Goal: Task Accomplishment & Management: Complete application form

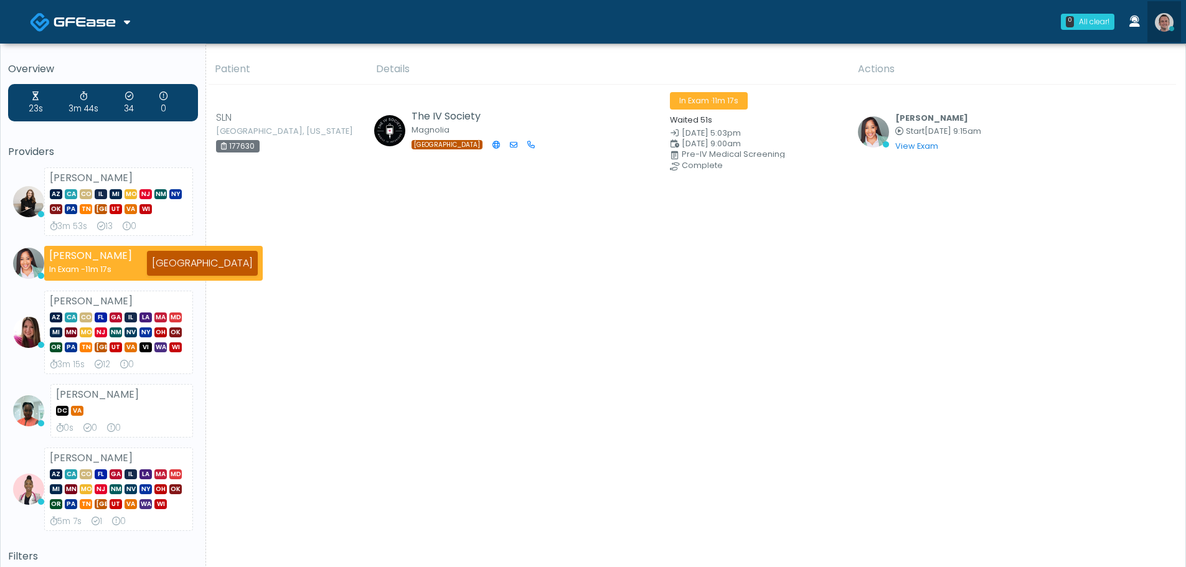
click at [1169, 21] on img at bounding box center [1164, 22] width 19 height 19
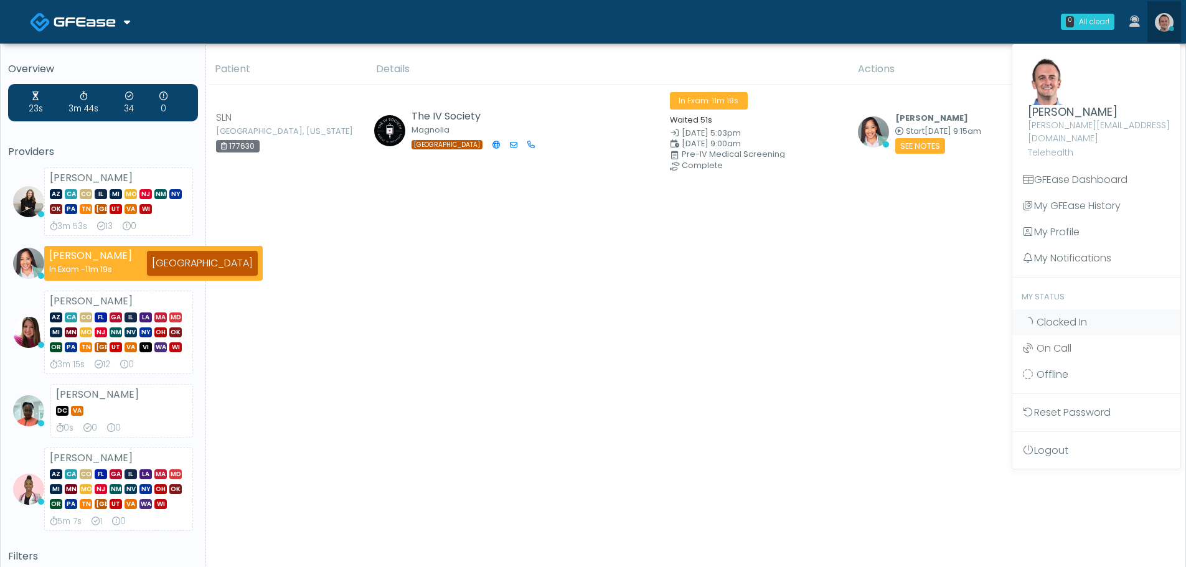
click at [1169, 21] on img at bounding box center [1164, 22] width 19 height 19
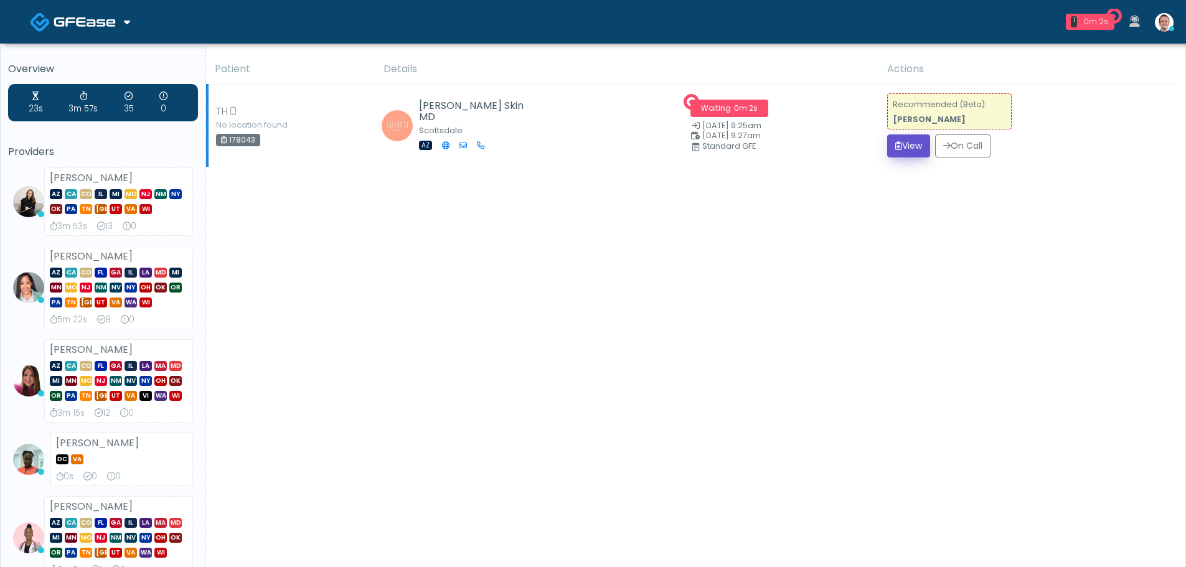
click at [900, 145] on button "View" at bounding box center [908, 145] width 43 height 23
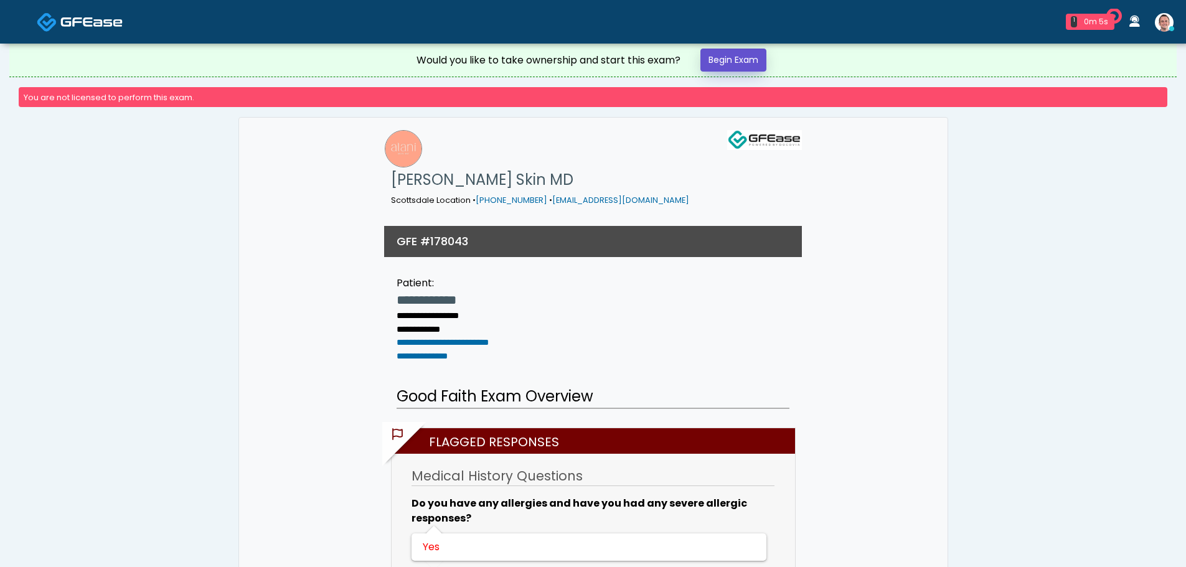
click at [739, 64] on link "Begin Exam" at bounding box center [733, 60] width 66 height 23
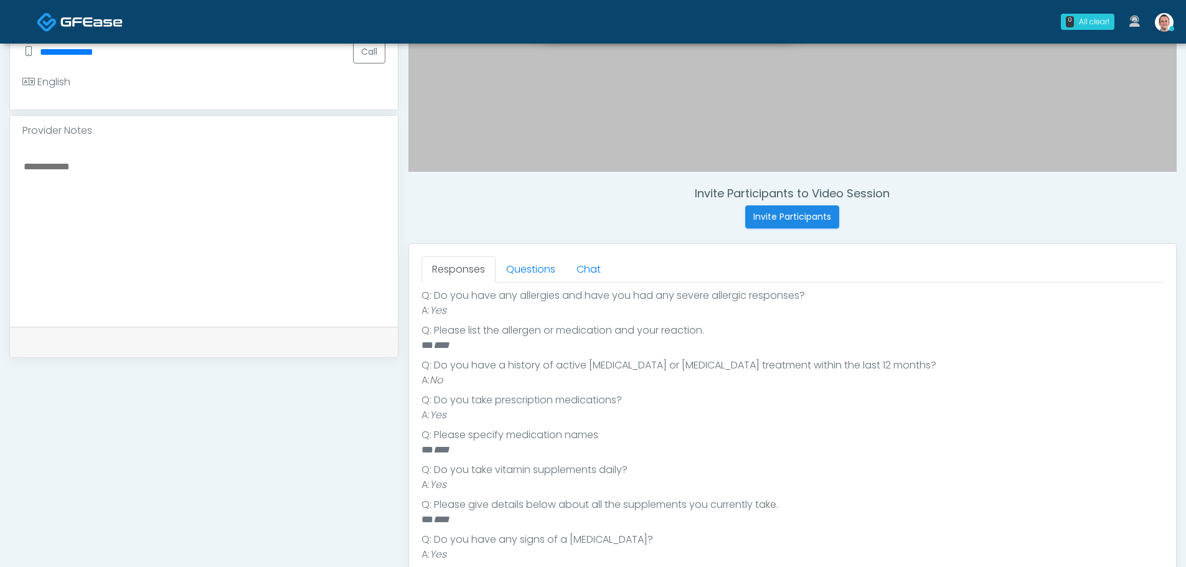
scroll to position [498, 0]
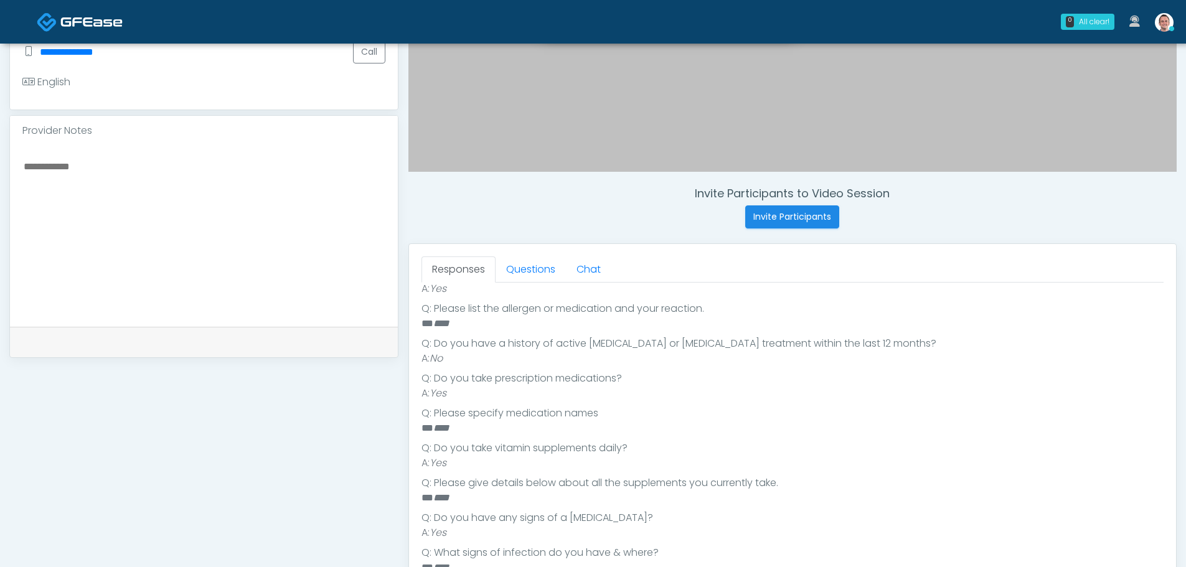
click at [186, 271] on textarea at bounding box center [203, 234] width 363 height 152
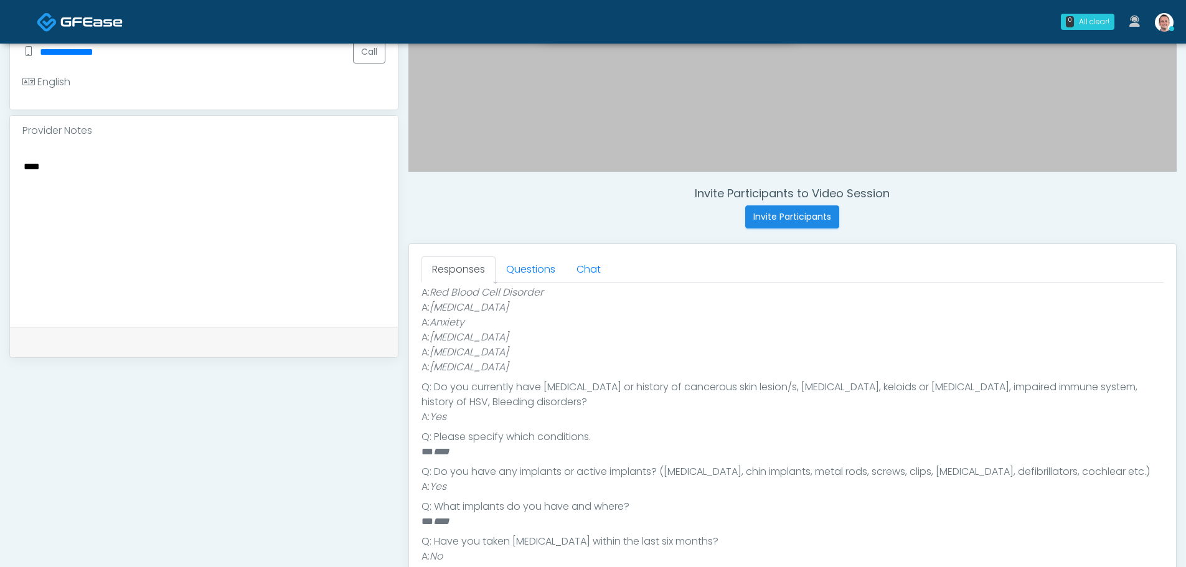
scroll to position [967, 0]
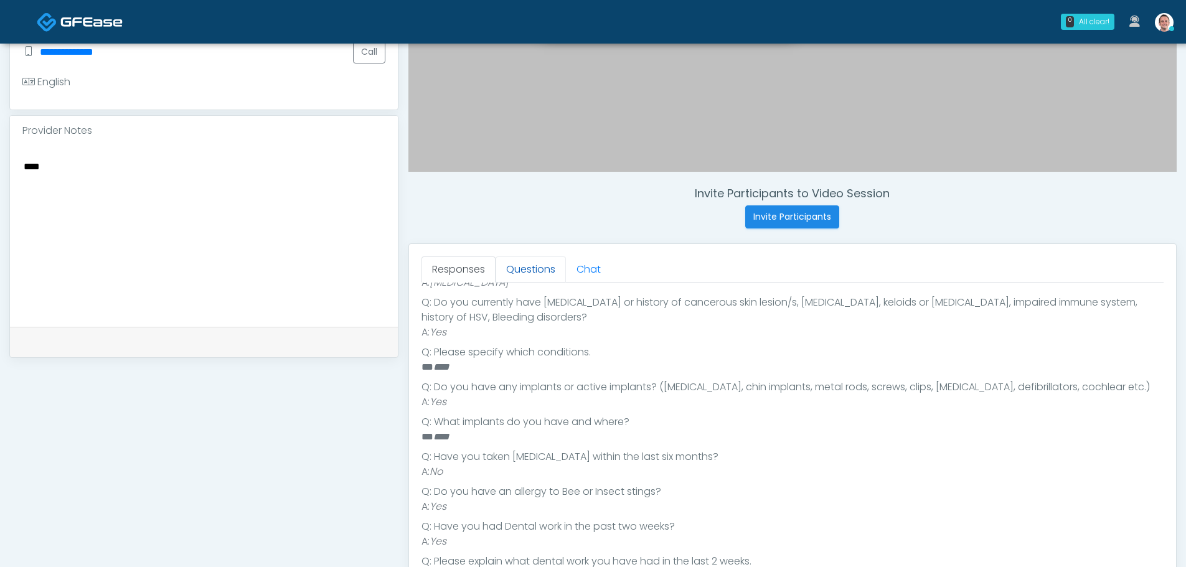
type textarea "****"
drag, startPoint x: 508, startPoint y: 261, endPoint x: 519, endPoint y: 266, distance: 11.7
click at [509, 261] on link "Questions" at bounding box center [531, 269] width 70 height 26
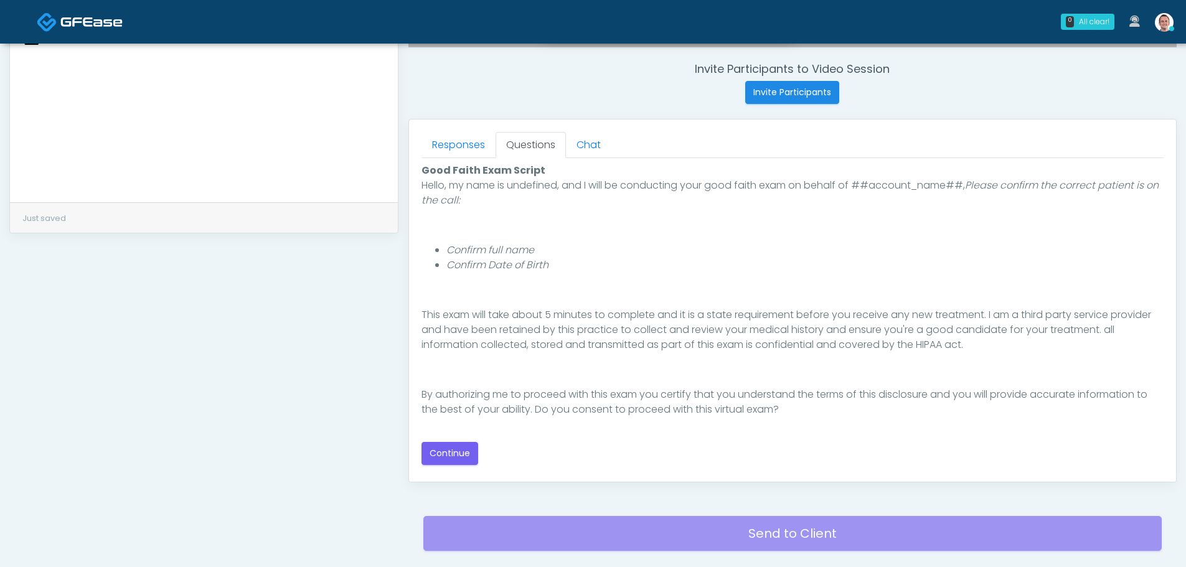
scroll to position [580, 0]
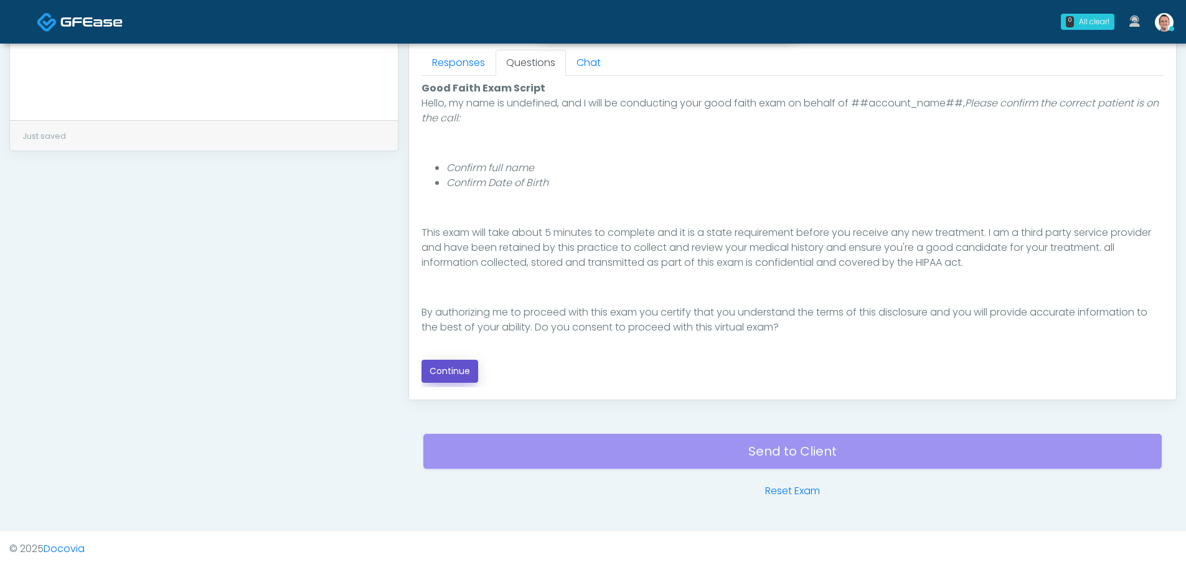
click at [457, 370] on button "Continue" at bounding box center [449, 371] width 57 height 23
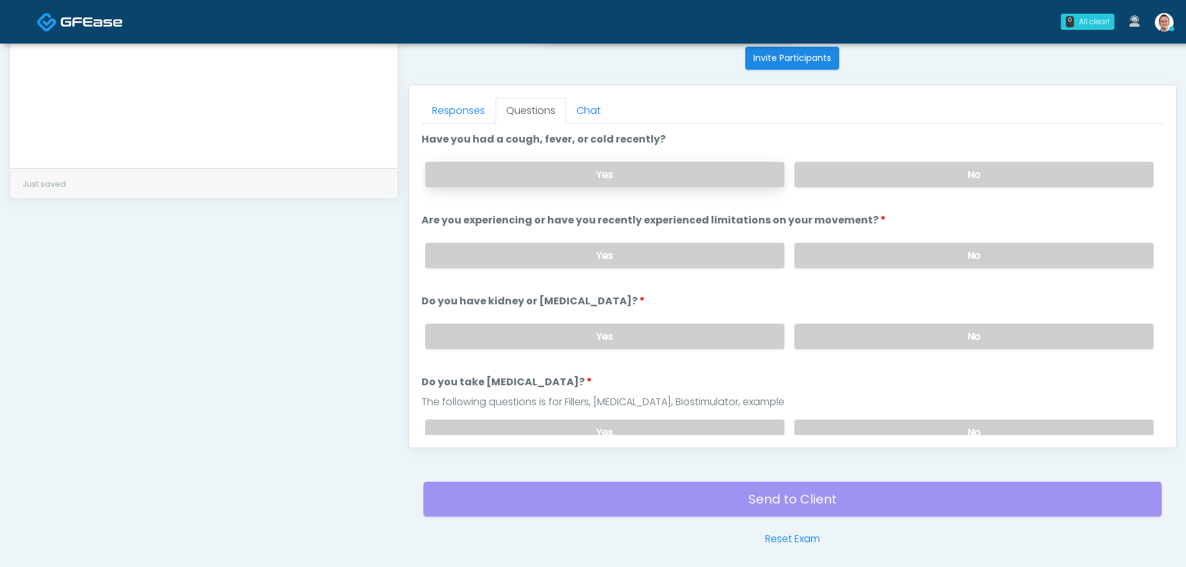
scroll to position [518, 0]
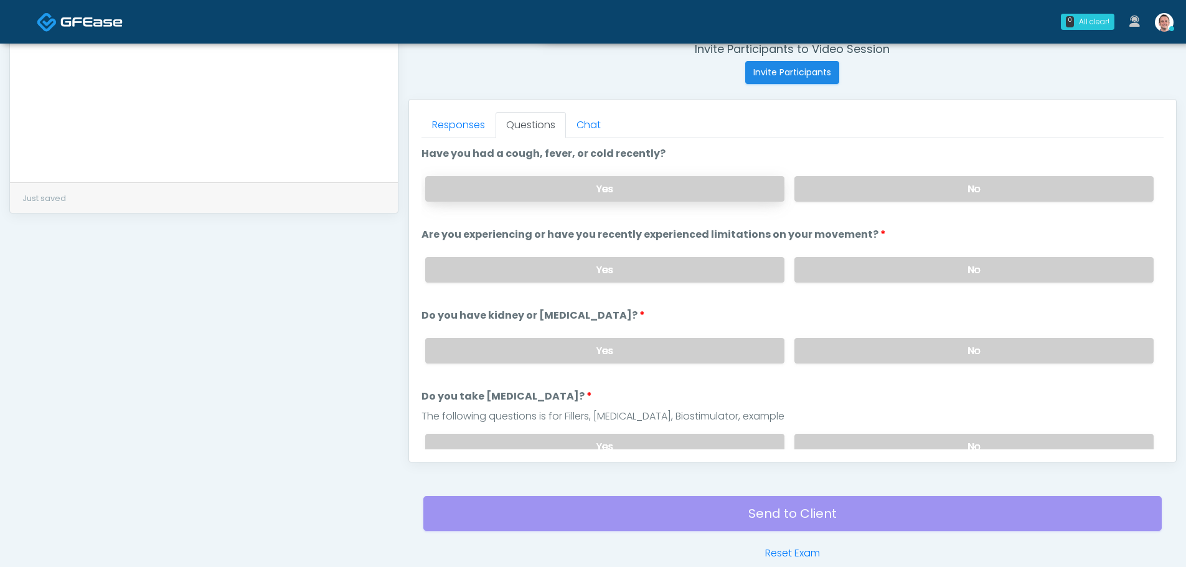
click at [748, 183] on label "Yes" at bounding box center [604, 189] width 359 height 26
drag, startPoint x: 839, startPoint y: 191, endPoint x: 841, endPoint y: 262, distance: 71.0
click at [838, 195] on label "No" at bounding box center [973, 189] width 359 height 26
click at [840, 264] on label "No" at bounding box center [973, 270] width 359 height 26
drag, startPoint x: 817, startPoint y: 341, endPoint x: 822, endPoint y: 346, distance: 7.0
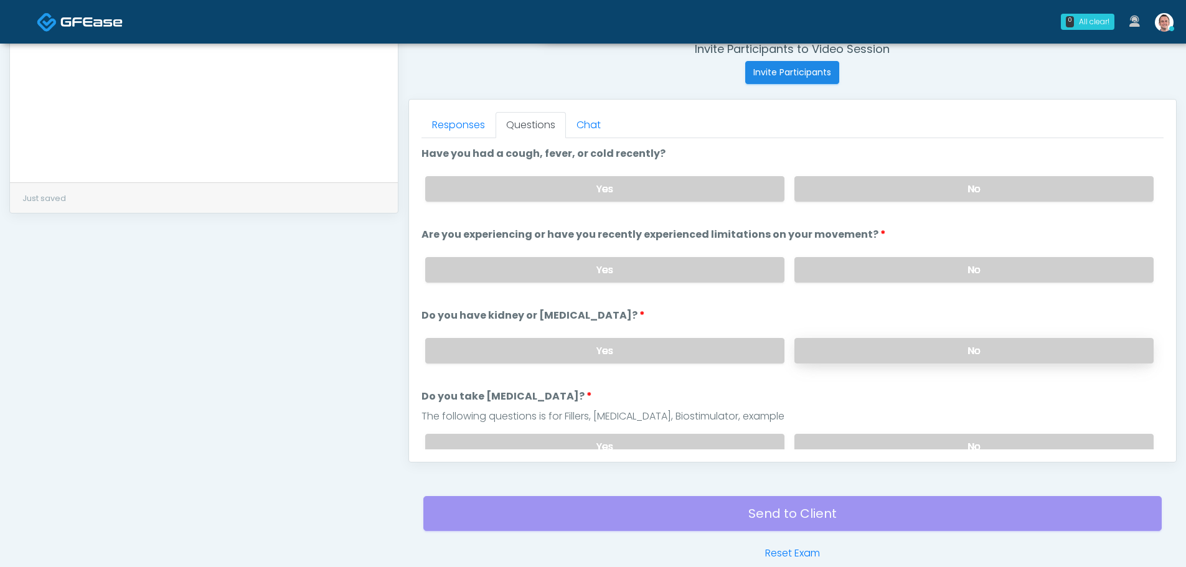
click at [820, 344] on label "No" at bounding box center [973, 351] width 359 height 26
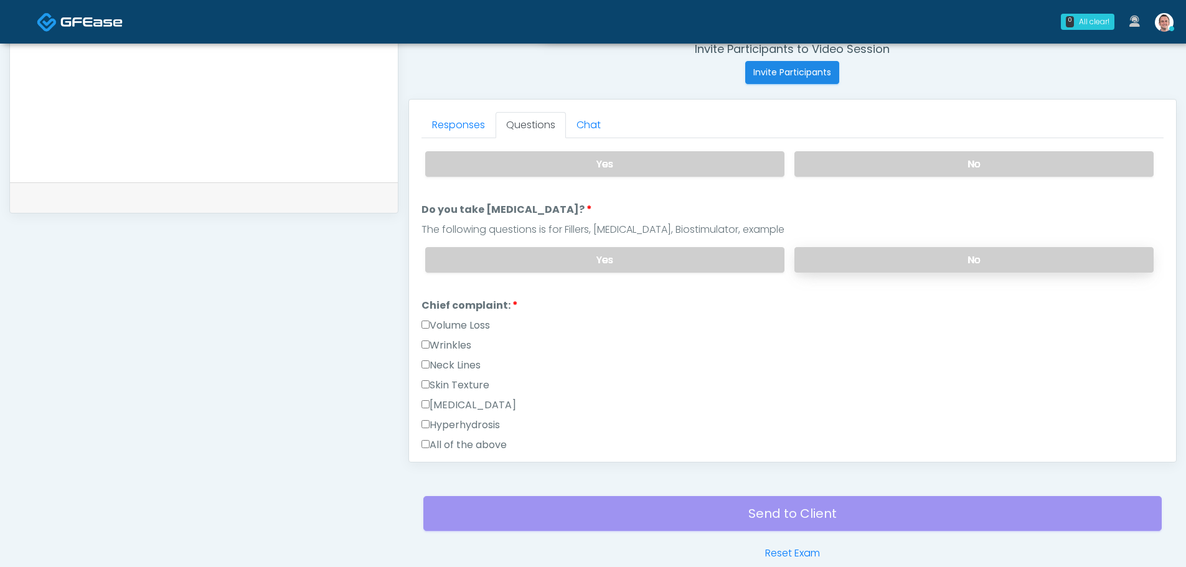
click at [858, 260] on label "No" at bounding box center [973, 260] width 359 height 26
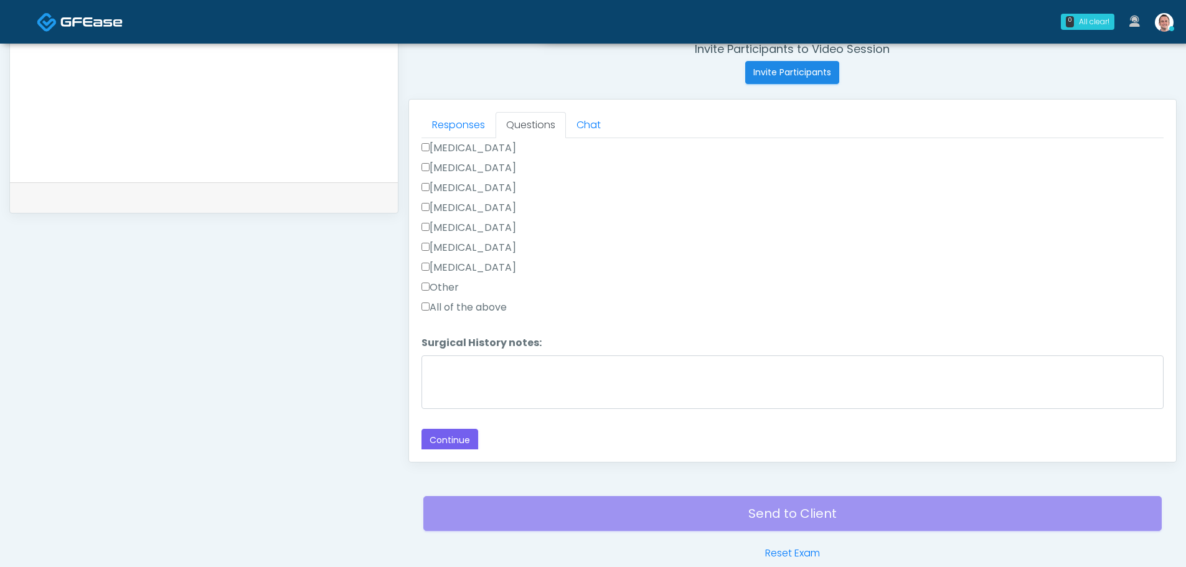
scroll to position [755, 0]
click at [453, 431] on button "Continue" at bounding box center [449, 437] width 57 height 23
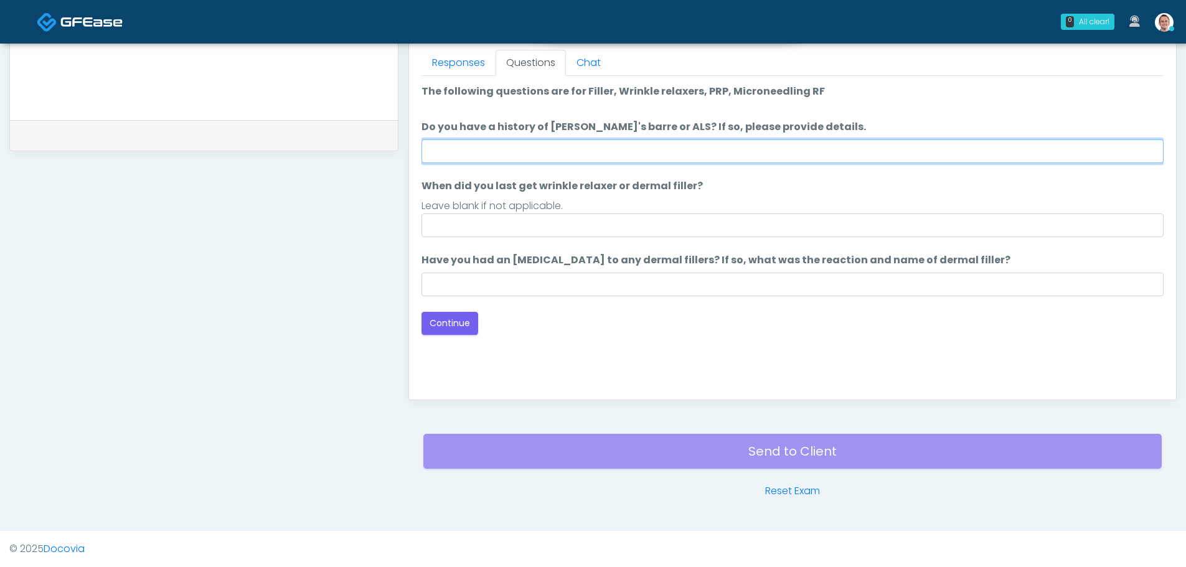
click at [540, 160] on input "Do you have a history of Guillain's barre or ALS? If so, please provide details." at bounding box center [792, 151] width 742 height 24
type input "****"
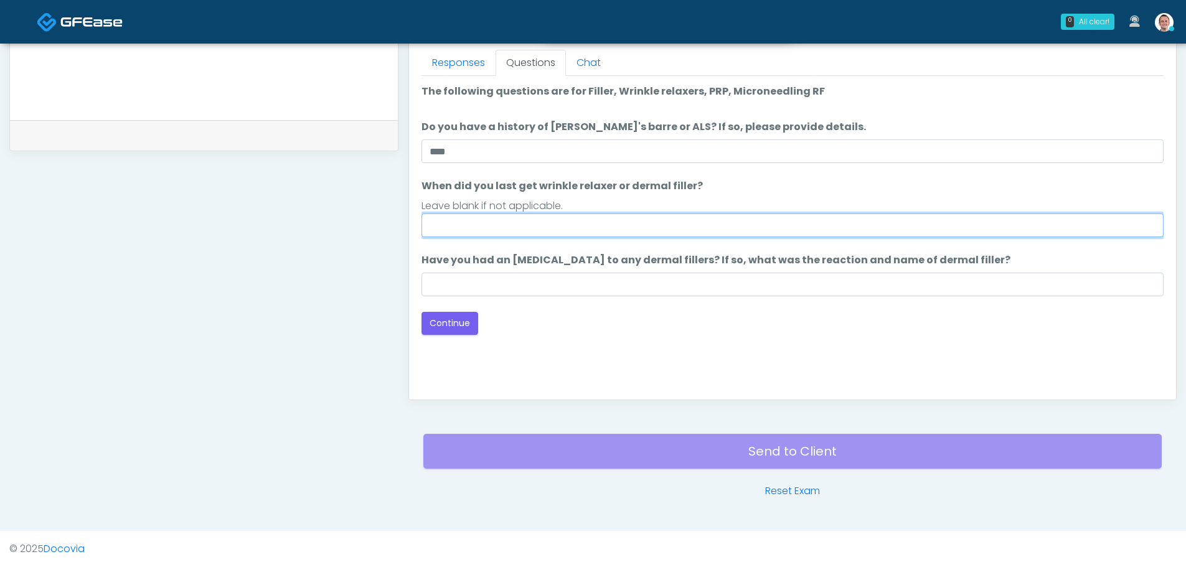
click at [479, 223] on input "When did you last get wrinkle relaxer or dermal filler?" at bounding box center [792, 226] width 742 height 24
type input "****"
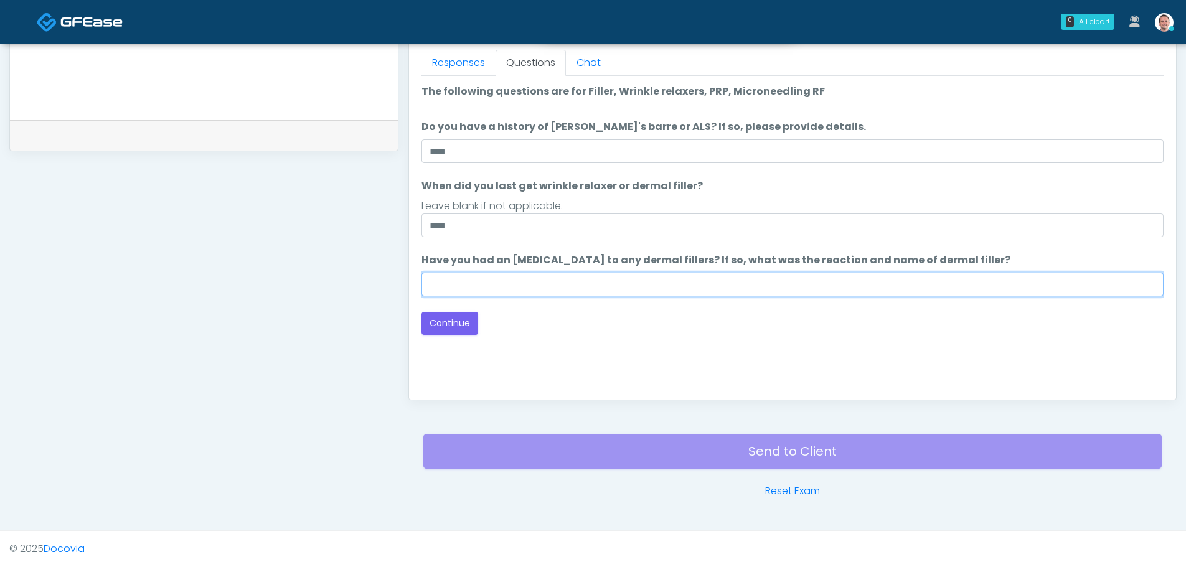
click at [457, 280] on input "Have you had an allergic response to any dermal fillers? If so, what was the re…" at bounding box center [792, 285] width 742 height 24
type input "****"
click at [461, 318] on button "Continue" at bounding box center [449, 323] width 57 height 23
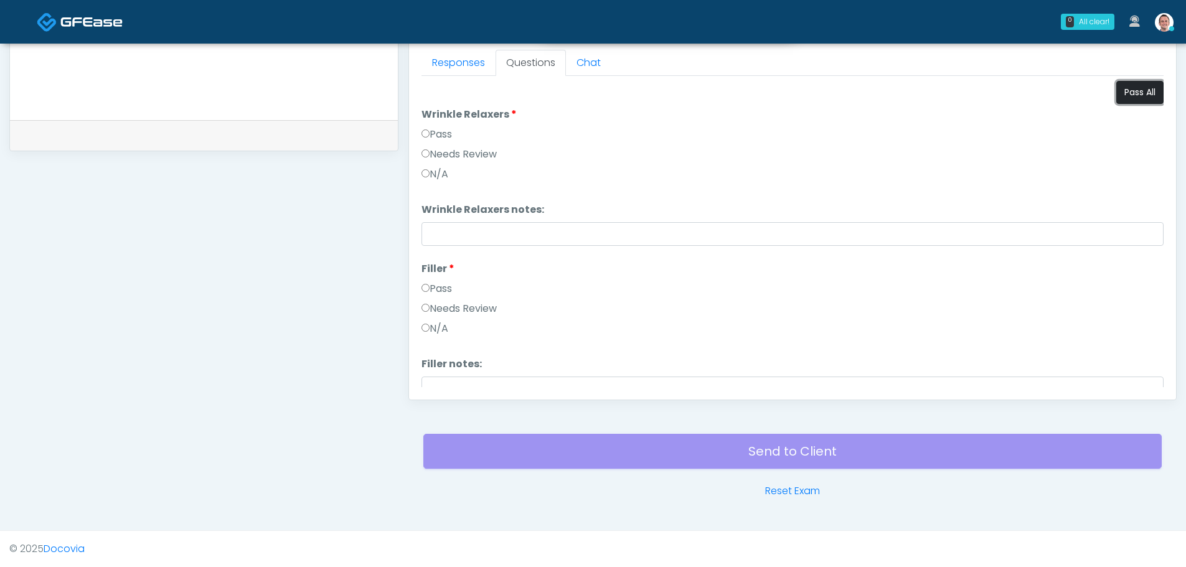
click at [1136, 87] on button "Pass All" at bounding box center [1139, 92] width 47 height 23
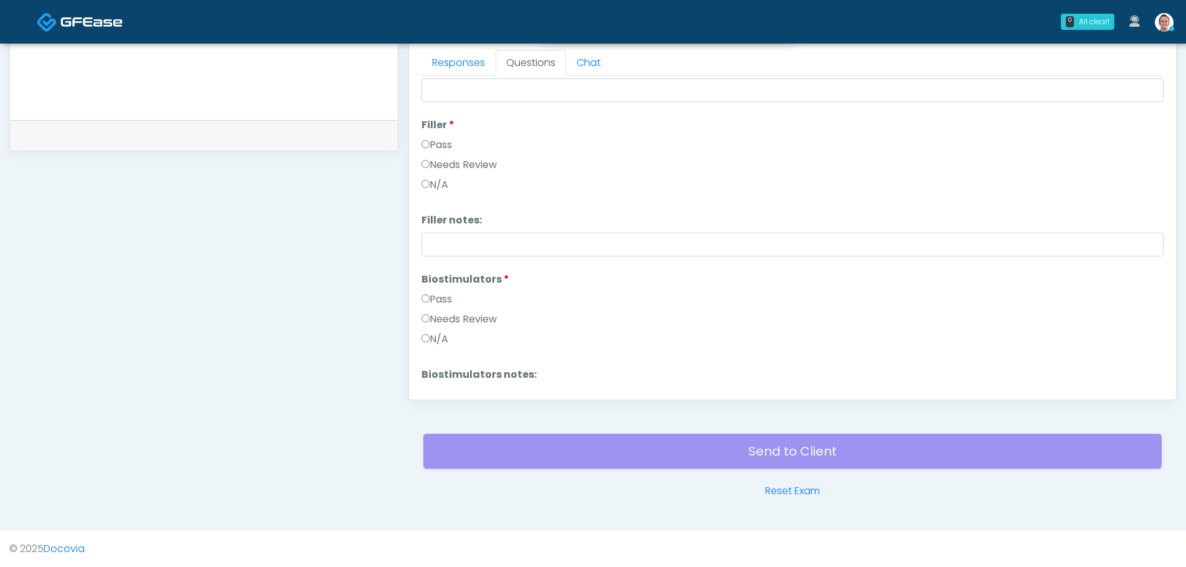
scroll to position [206, 0]
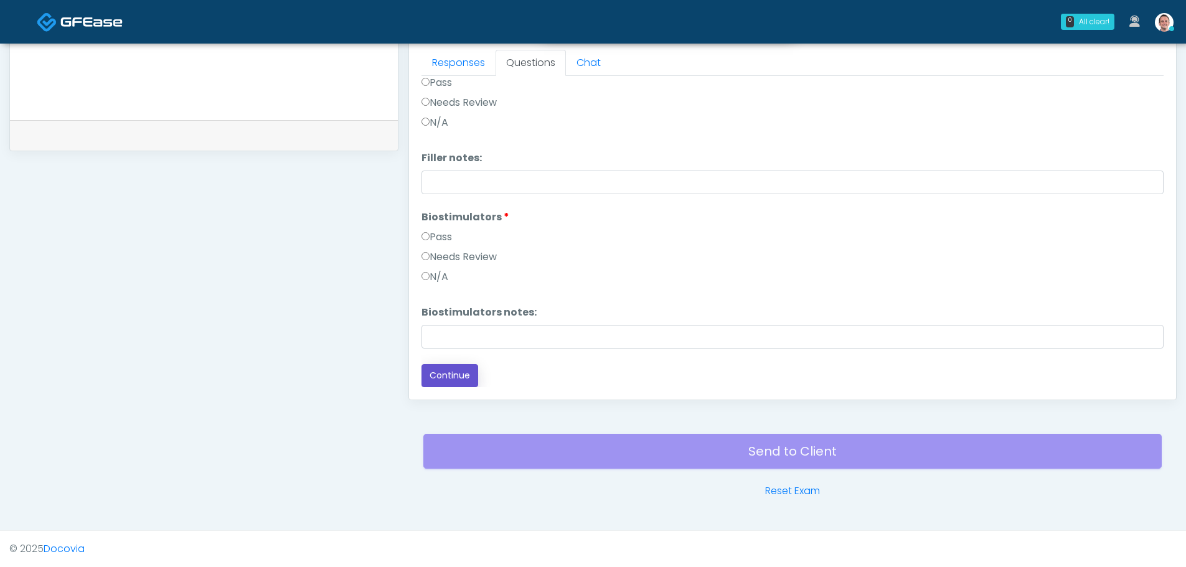
click at [444, 370] on button "Continue" at bounding box center [449, 375] width 57 height 23
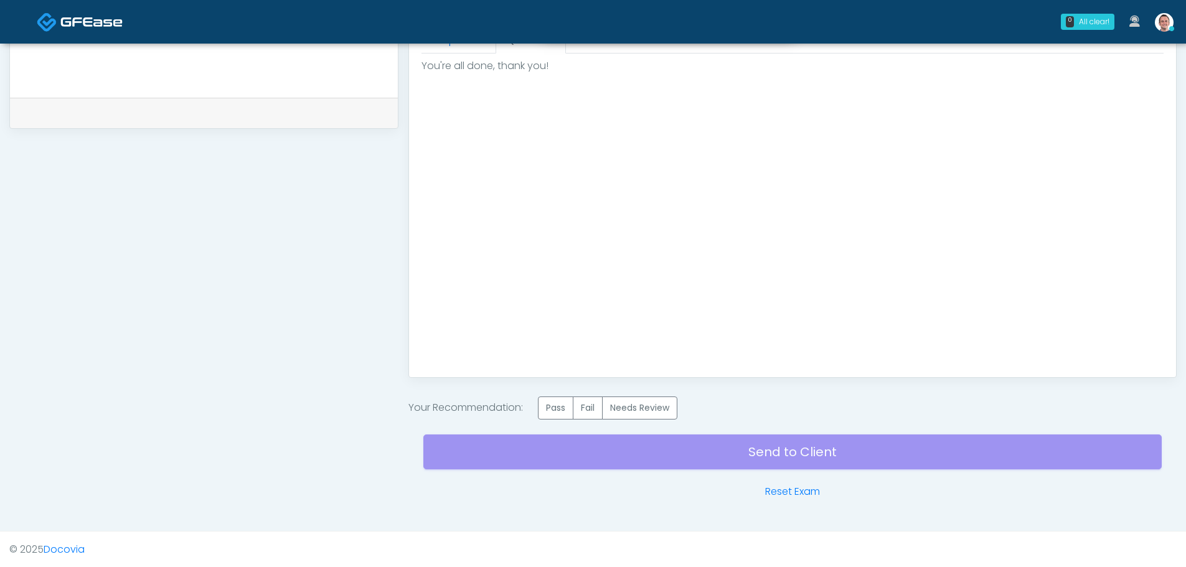
scroll to position [603, 0]
click at [564, 409] on label "Pass" at bounding box center [555, 407] width 35 height 23
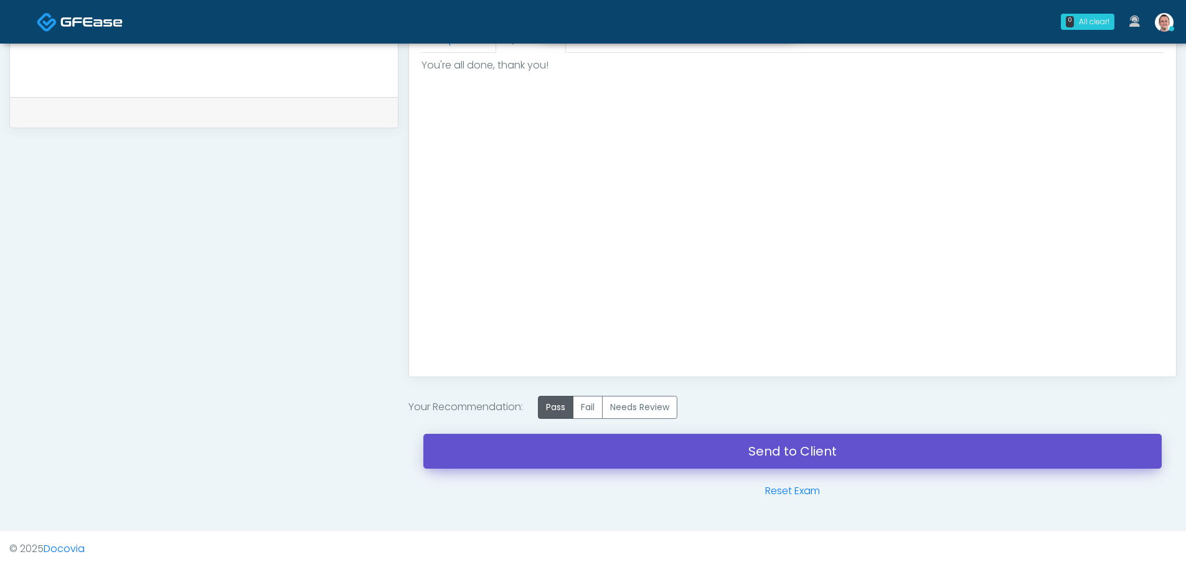
click at [604, 437] on link "Send to Client" at bounding box center [792, 451] width 738 height 35
